Goal: Check status: Check status

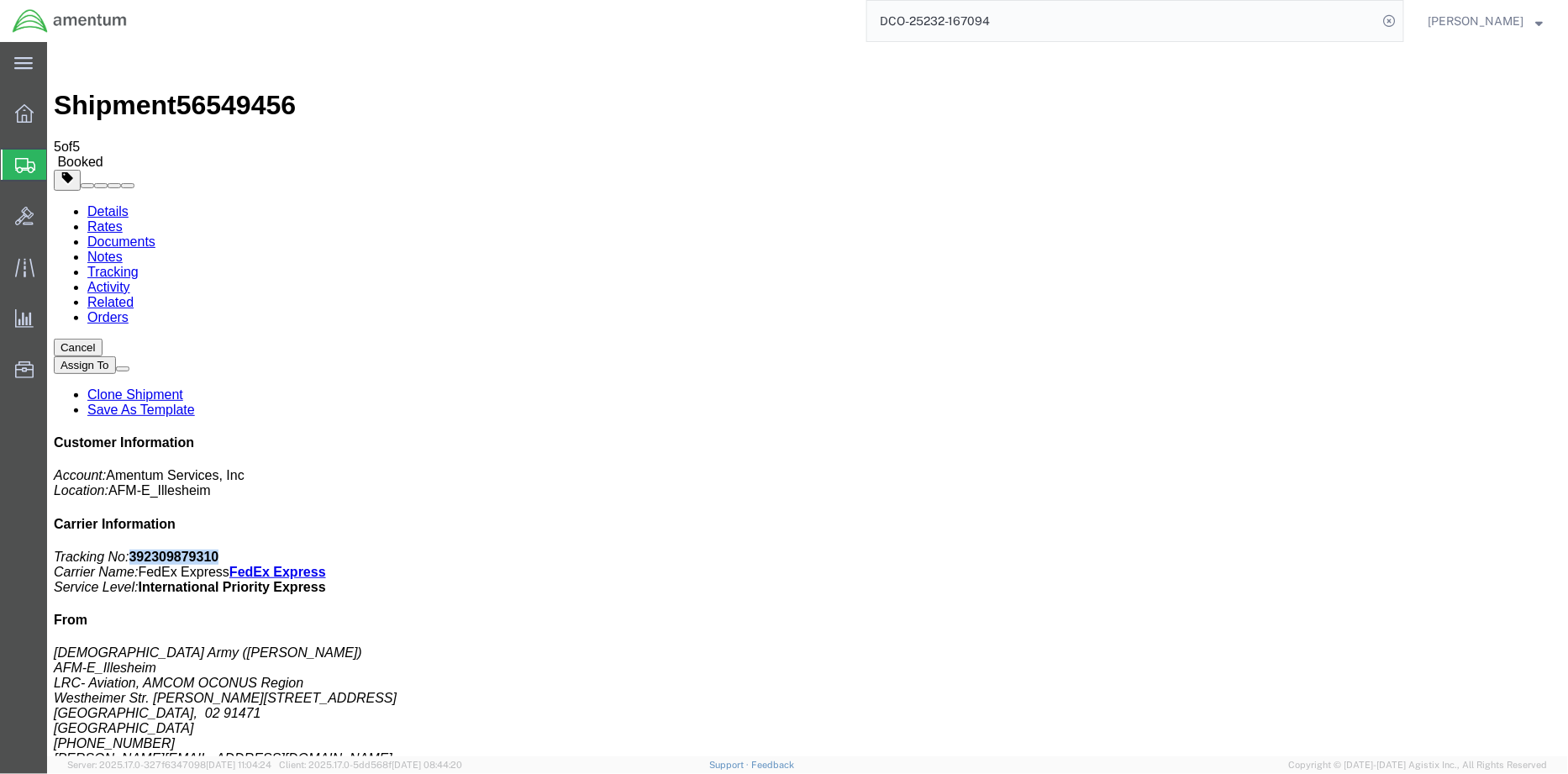
drag, startPoint x: 1416, startPoint y: 255, endPoint x: 1333, endPoint y: 255, distance: 83.0
click at [1333, 549] on p "Tracking No: 392309879310 Carrier Name: FedEx Express FedEx Express Service Lev…" at bounding box center [806, 571] width 1507 height 46
copy b "392309879310"
drag, startPoint x: 279, startPoint y: 61, endPoint x: 188, endPoint y: 63, distance: 91.0
click at [188, 63] on div "Shipment 56549456 5 of 5 Booked" at bounding box center [806, 108] width 1507 height 121
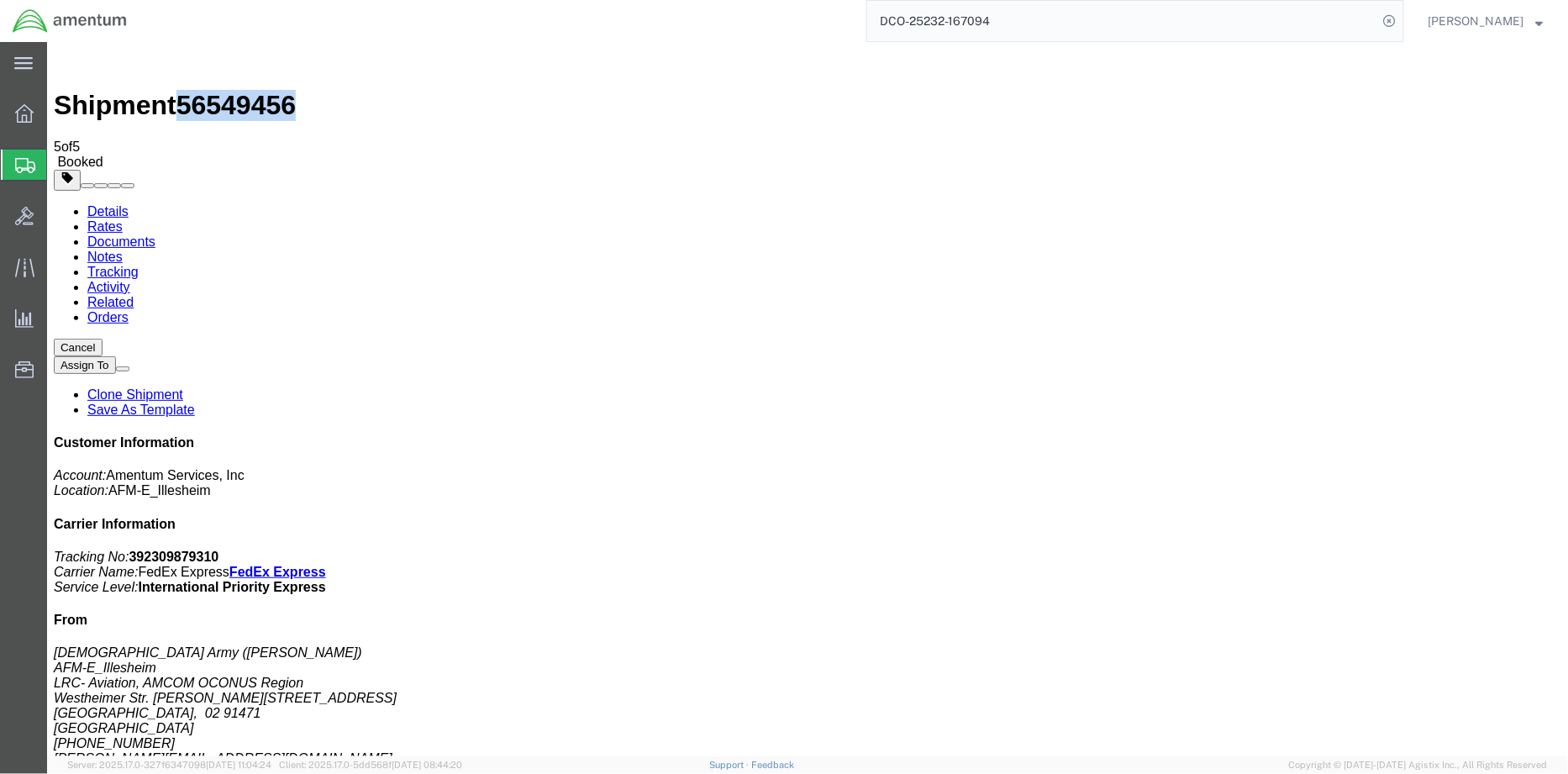
copy span "56549456"
click at [101, 203] on link "Details" at bounding box center [107, 210] width 41 height 14
drag, startPoint x: 312, startPoint y: 270, endPoint x: 459, endPoint y: 266, distance: 147.1
click address "MIL AERO SOLUTIONS INC ([PERSON_NAME]) [STREET_ADDRESS] +16316489000 ext. 25 [P…"
copy address "[PERSON_NAME][EMAIL_ADDRESS][DOMAIN_NAME]"
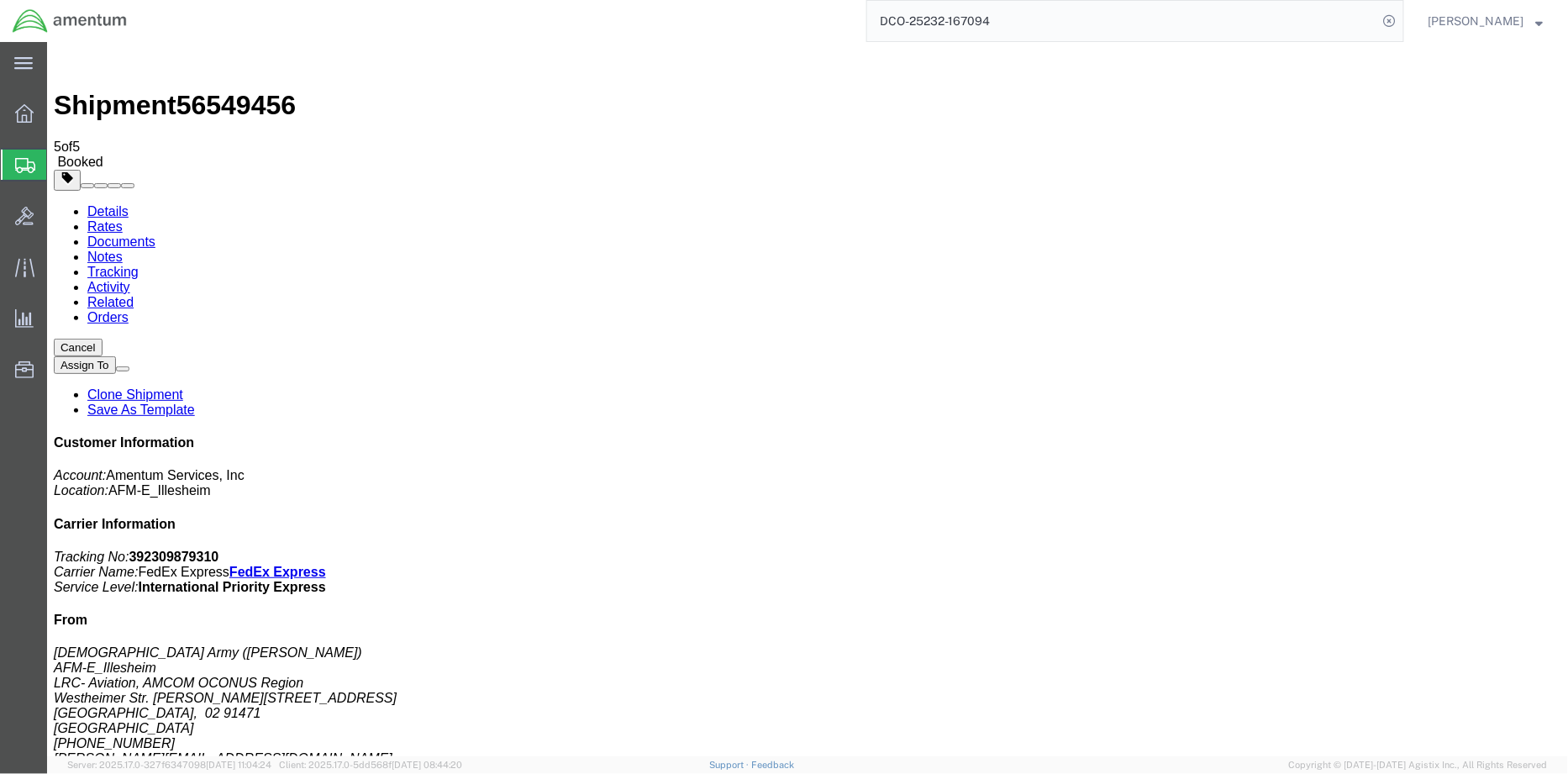
click p "Customer Ref: DCO-25232-167094 Booking Number: DCO-25232-167094 Project Number:…"
copy b "ILL-25231-0232"
click b "392309879310"
drag, startPoint x: 1358, startPoint y: 216, endPoint x: 1277, endPoint y: 214, distance: 81.0
click p "Tracking No: 392309879310 Carrier Name: FedEx Express FedEx Express Service Lev…"
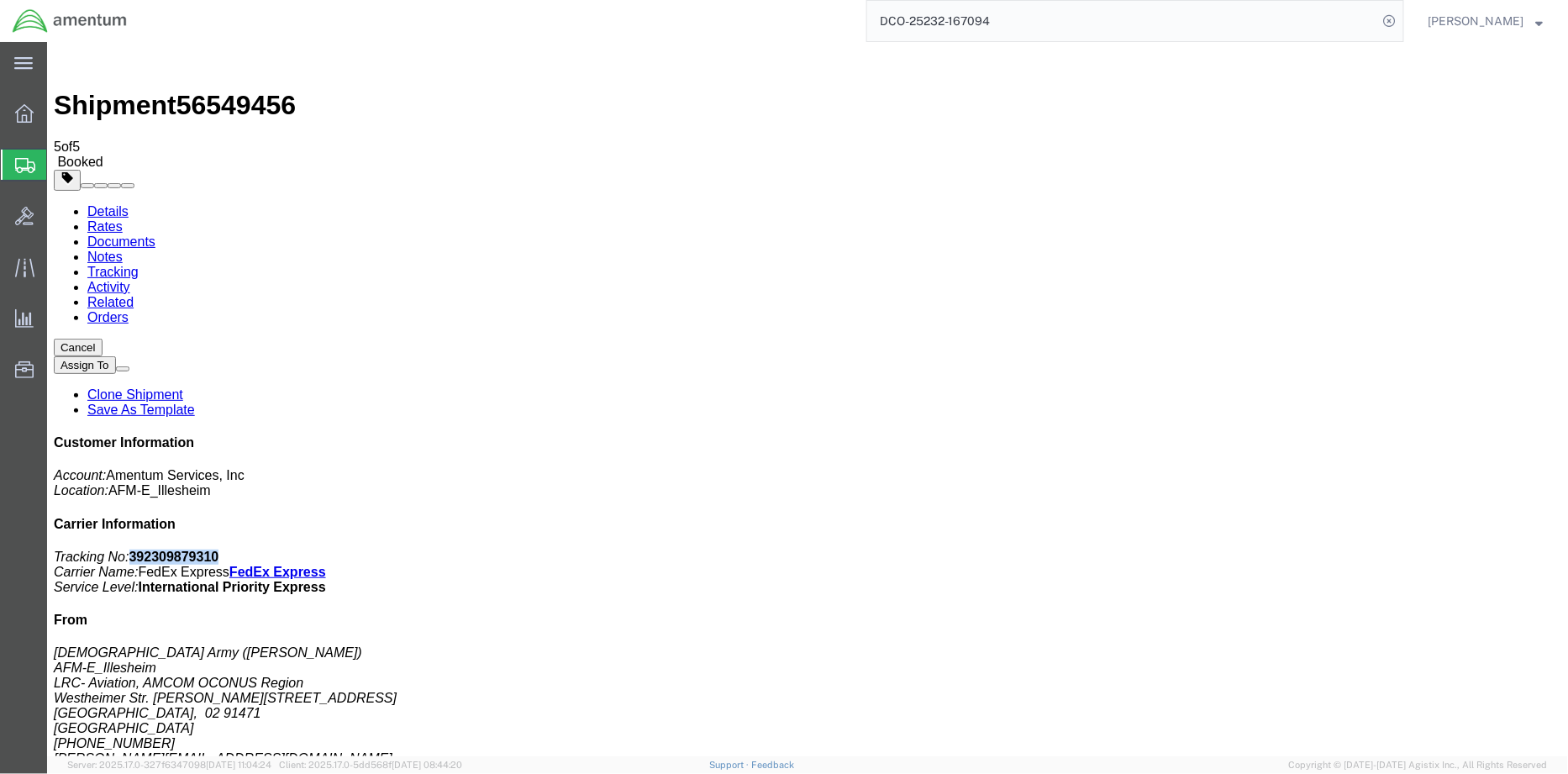
copy b "392309879310"
